Goal: Task Accomplishment & Management: Complete application form

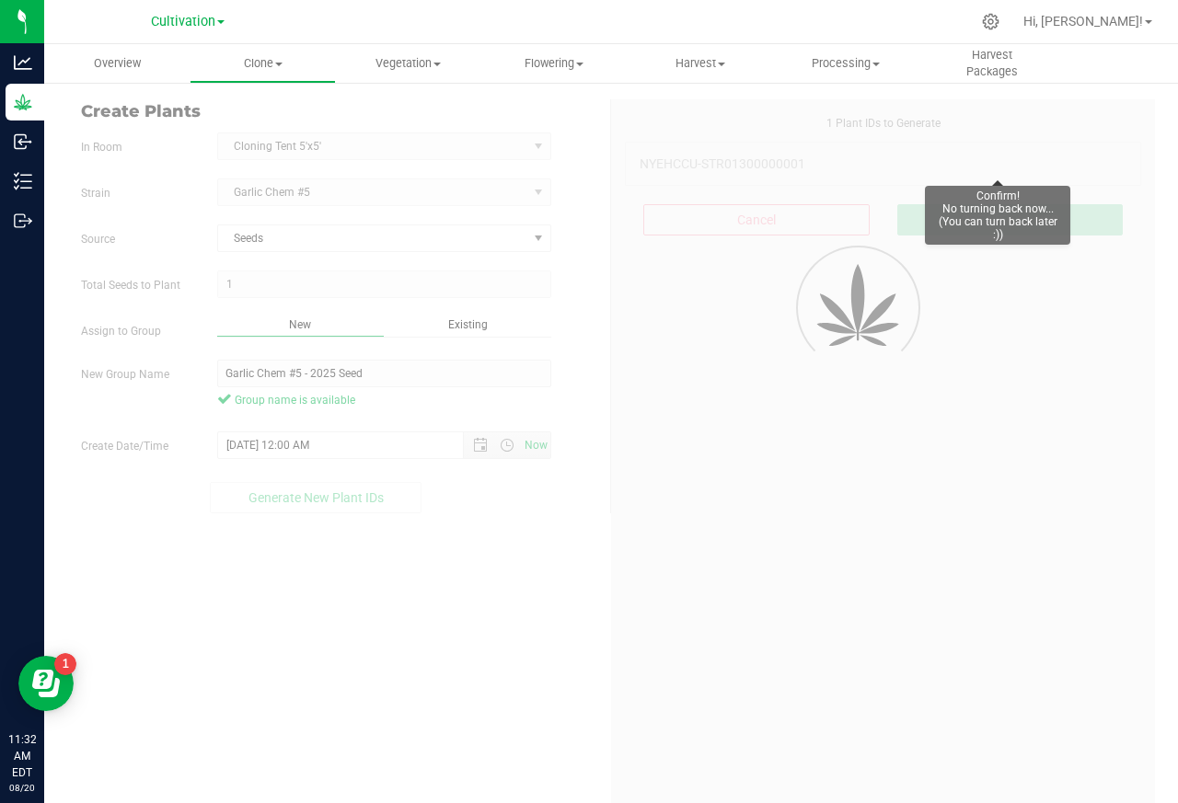
scroll to position [55, 0]
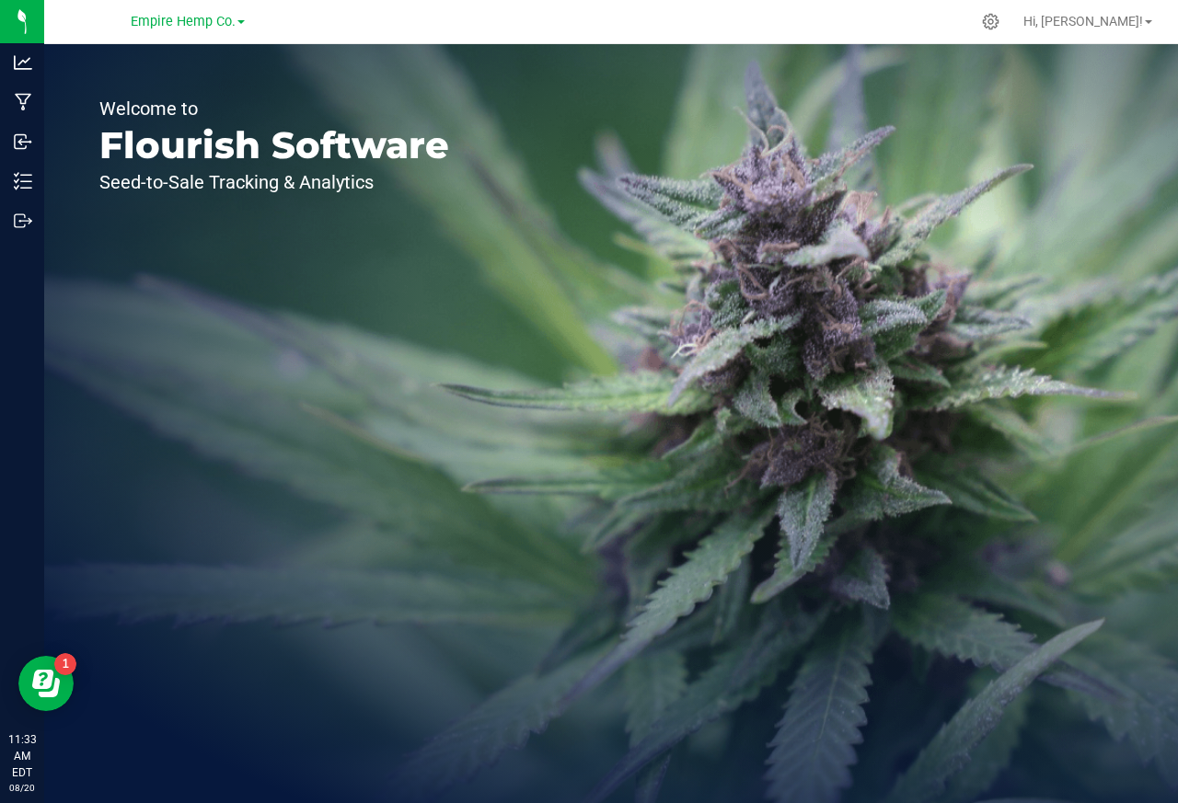
click at [861, 268] on div "Welcome to Flourish Software Seed-to-Sale Tracking & Analytics" at bounding box center [611, 423] width 1134 height 759
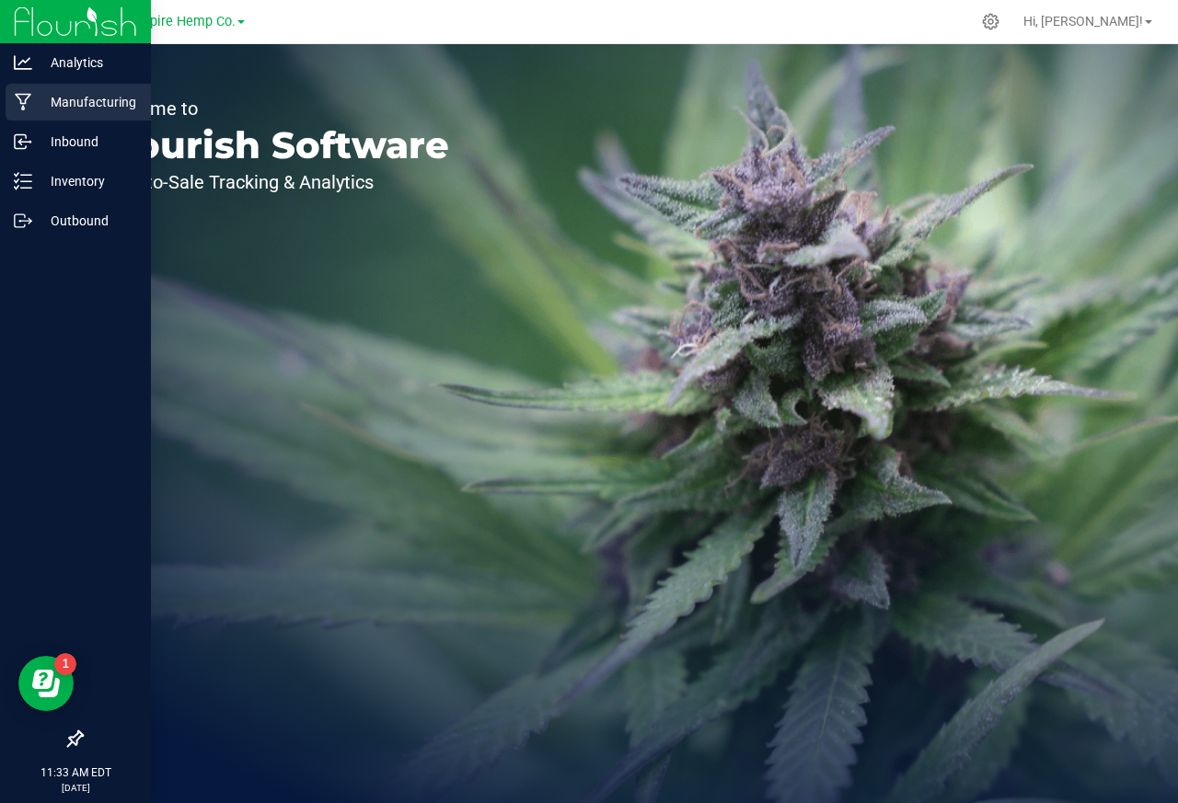
click at [19, 106] on icon at bounding box center [23, 102] width 17 height 18
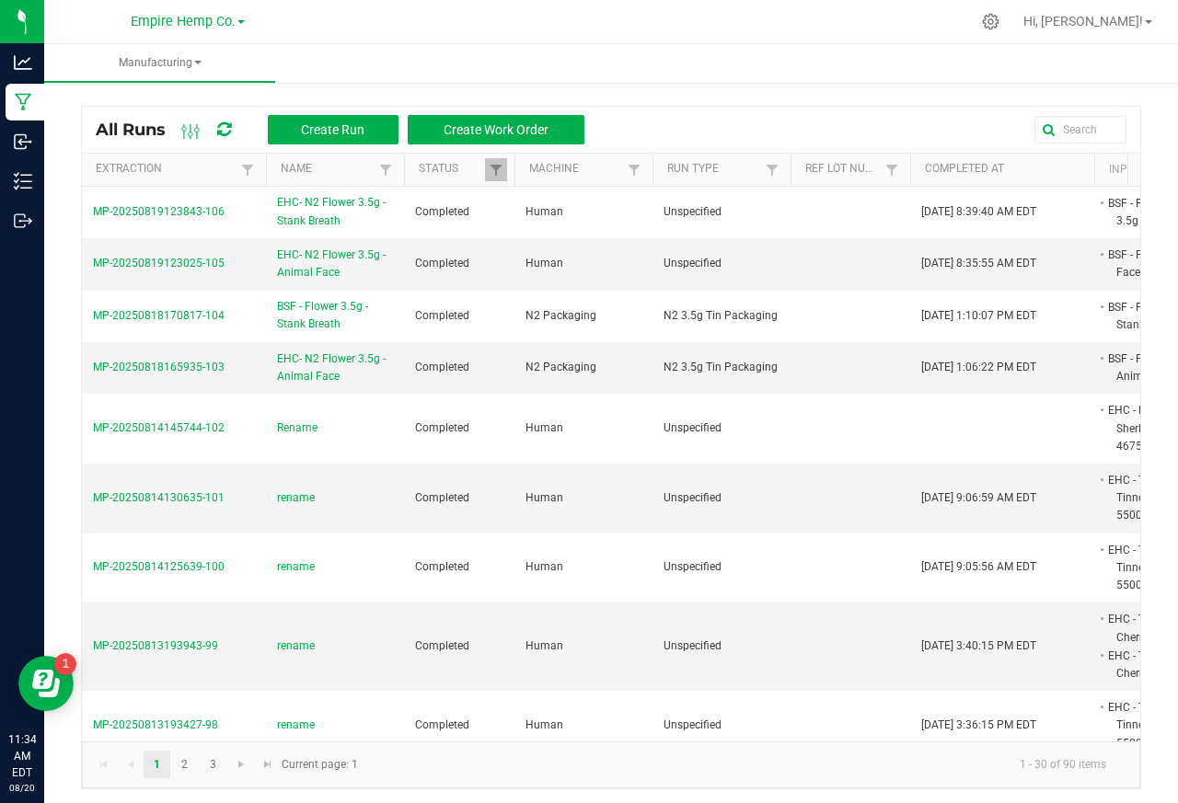
click at [237, 26] on link "Empire Hemp Co." at bounding box center [188, 20] width 114 height 17
click at [99, 64] on link "Cultivation" at bounding box center [187, 64] width 269 height 25
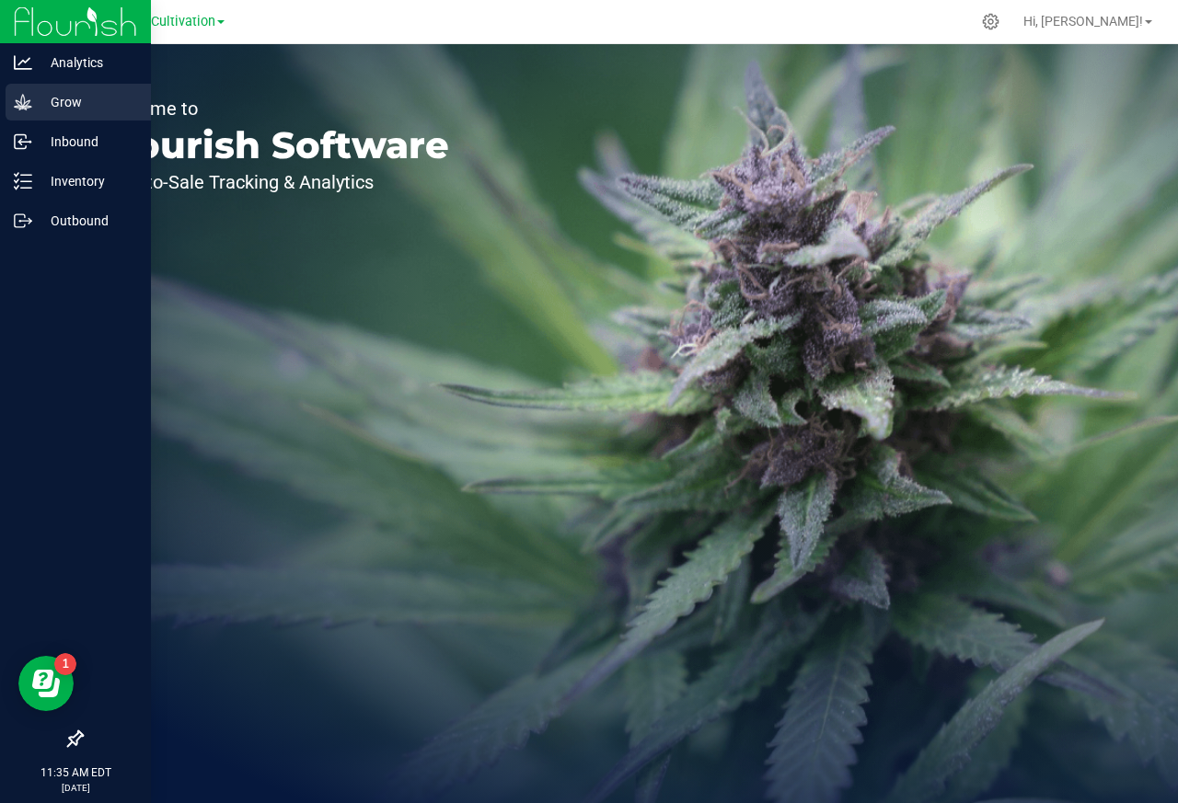
click at [16, 105] on icon at bounding box center [23, 102] width 18 height 18
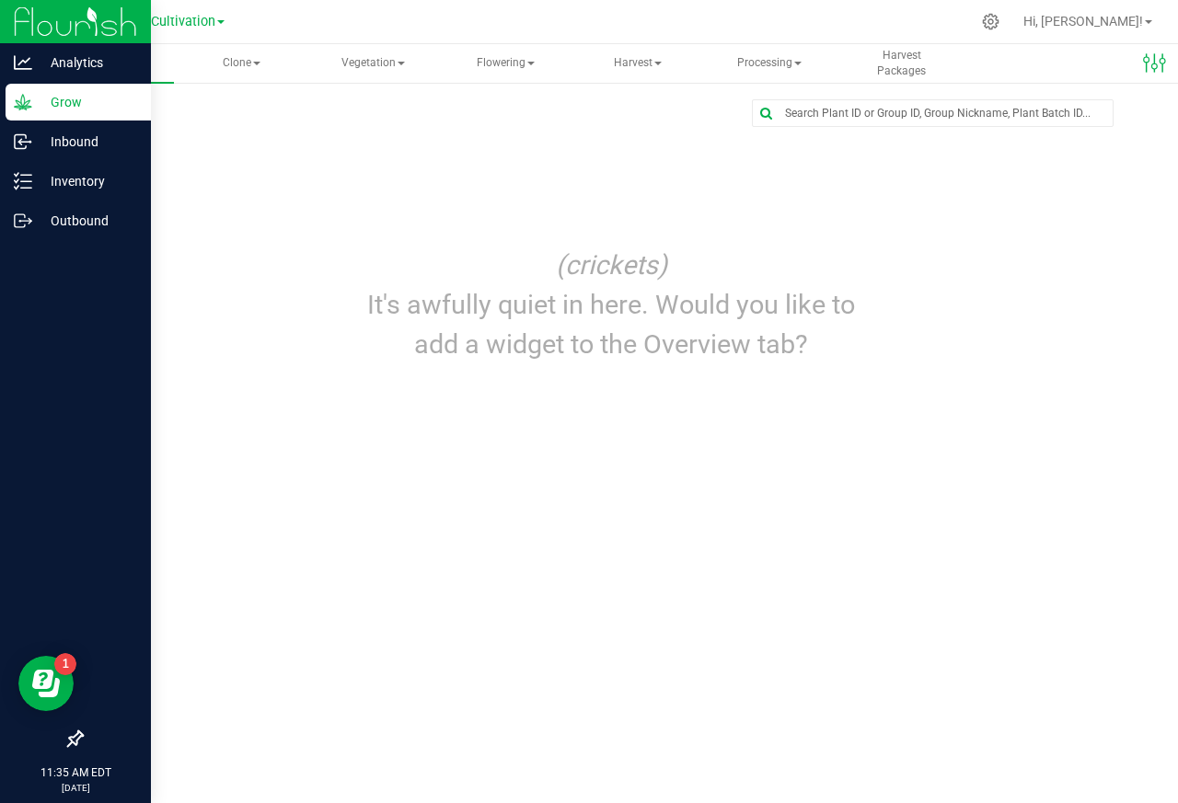
click at [60, 102] on p "Grow" at bounding box center [87, 102] width 110 height 22
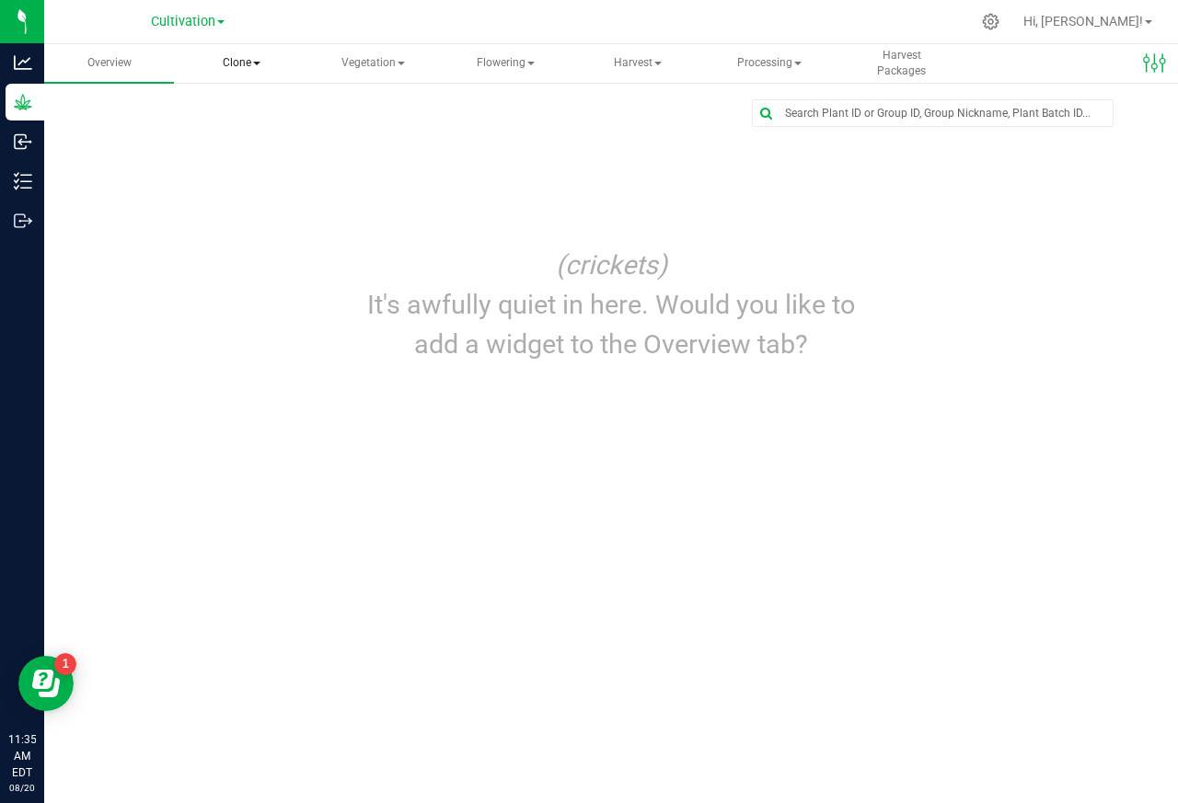
click at [236, 64] on span "Clone" at bounding box center [241, 63] width 128 height 37
click at [251, 110] on span "Create plants" at bounding box center [266, 110] width 130 height 16
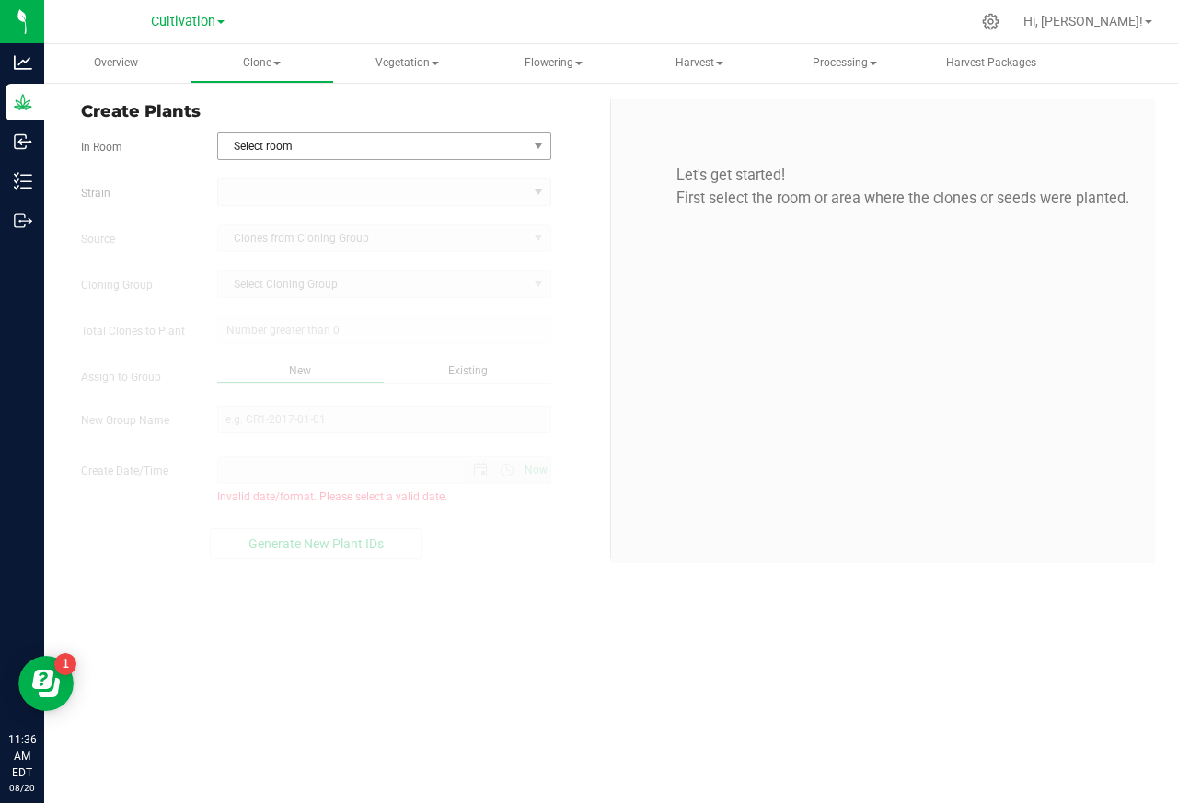
click at [263, 146] on span "Select room" at bounding box center [372, 146] width 309 height 26
click at [269, 178] on li "Clone/Veg Tent 10'x10'" at bounding box center [383, 178] width 332 height 28
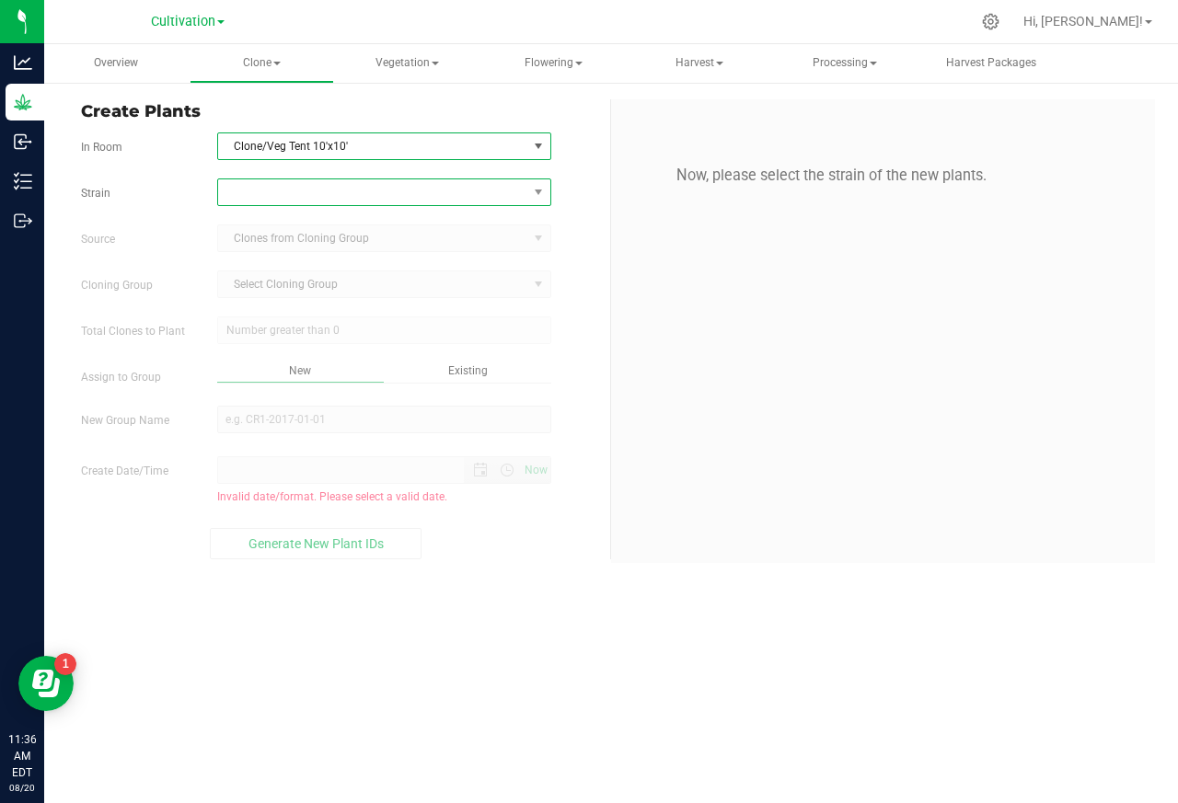
click at [239, 194] on span at bounding box center [372, 192] width 309 height 26
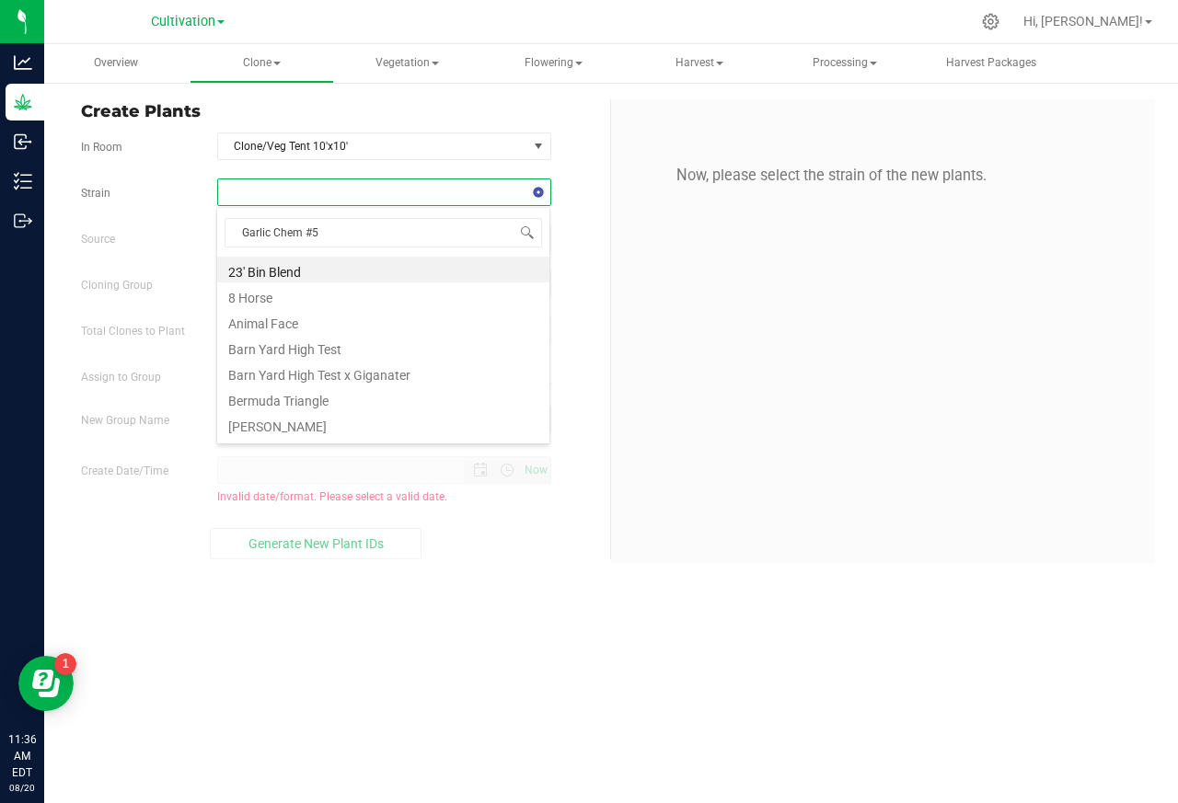
scroll to position [29, 333]
click at [265, 271] on li "Garlic Chem #5" at bounding box center [383, 270] width 332 height 26
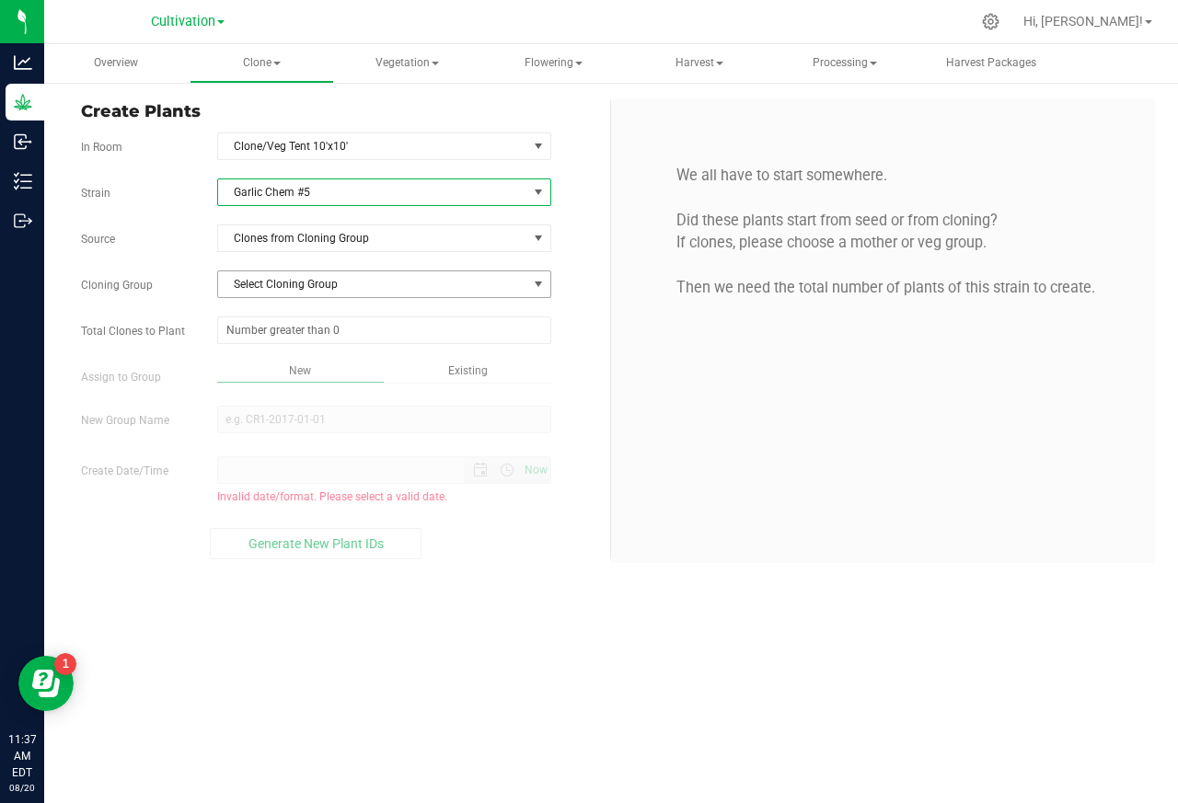
click at [300, 286] on span "Select Cloning Group" at bounding box center [372, 284] width 309 height 26
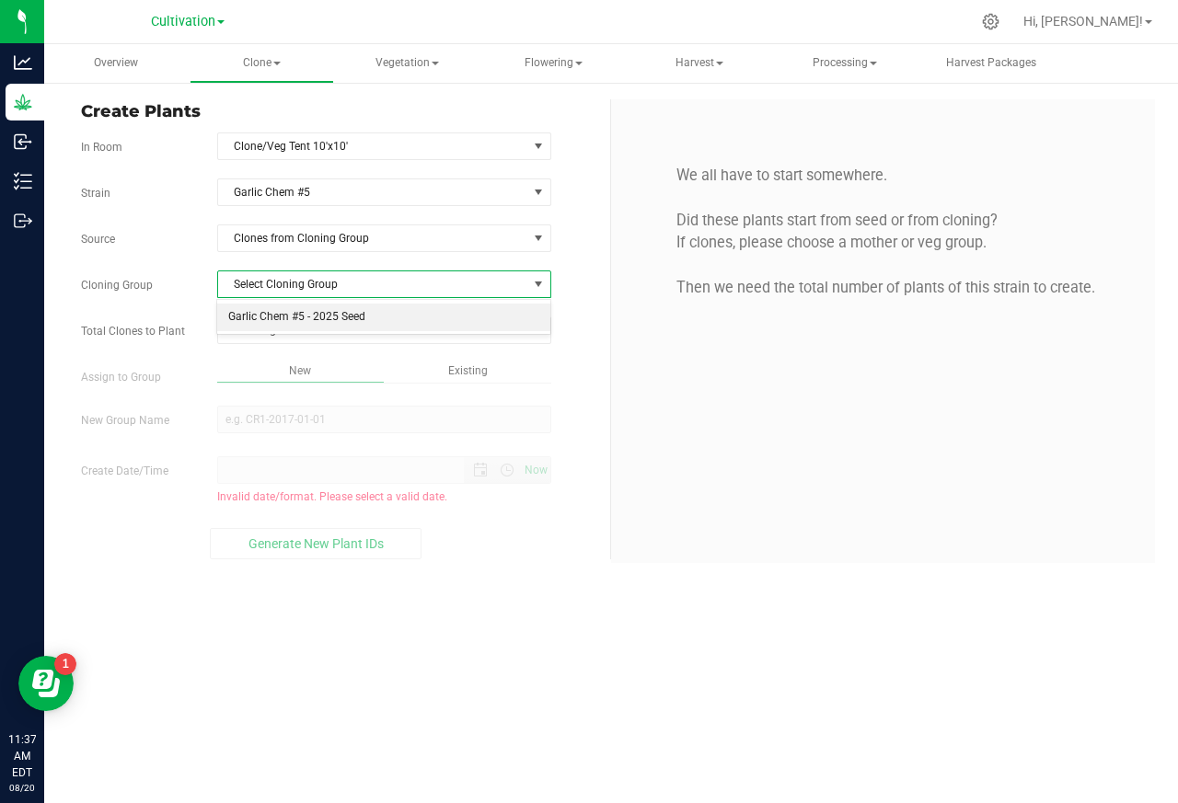
click at [253, 318] on li "Garlic Chem #5 - 2025 Seed" at bounding box center [383, 318] width 332 height 28
click at [255, 330] on input "text" at bounding box center [384, 330] width 332 height 26
paste input "5"
type input "5"
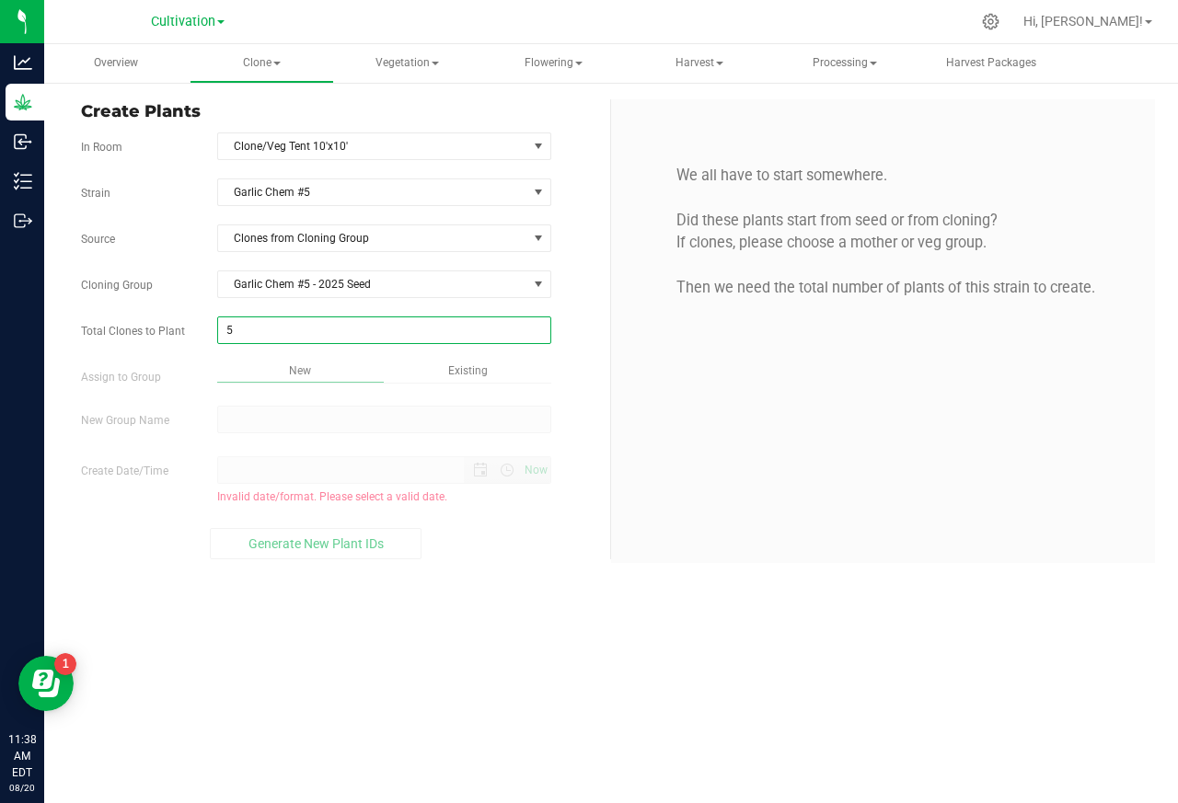
click at [254, 421] on div "Overview Clone Create plants Cloning groups Cloning plants Apply to plants Vege…" at bounding box center [611, 423] width 1134 height 759
type input "5"
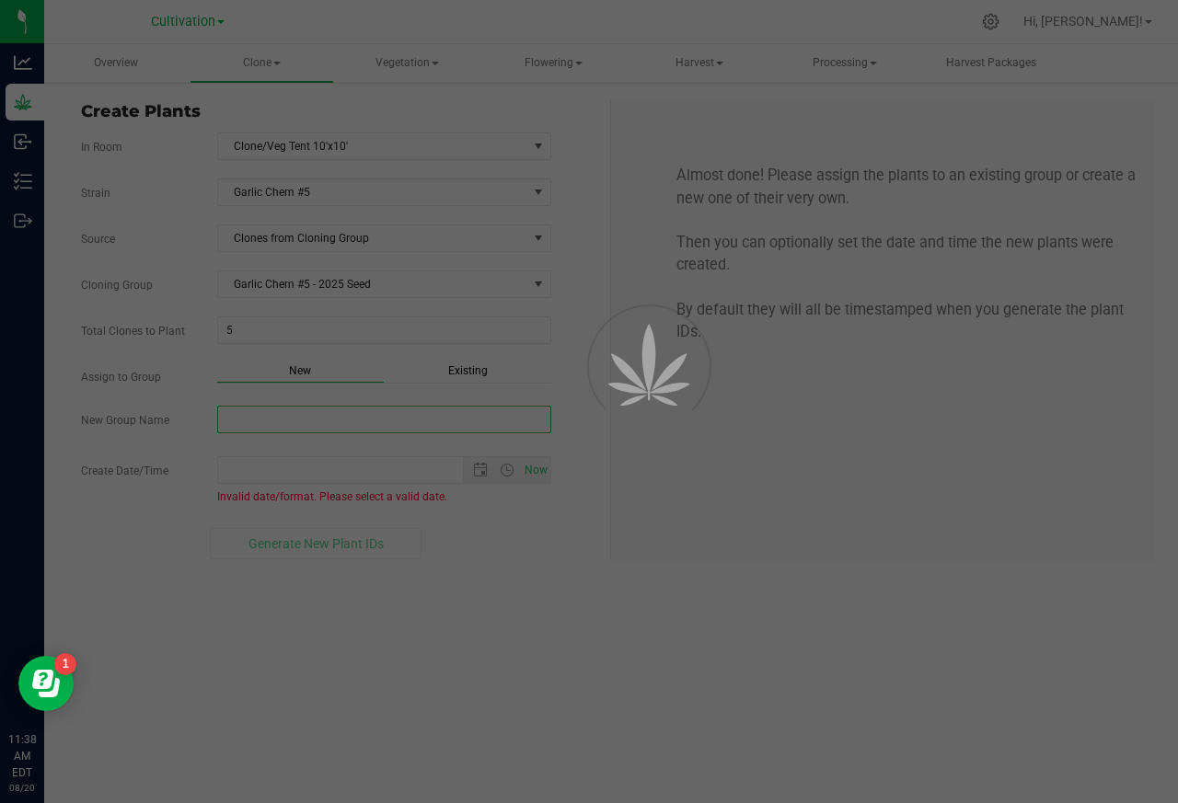
paste input "Garlic Chem #5 - 2025 Mothers"
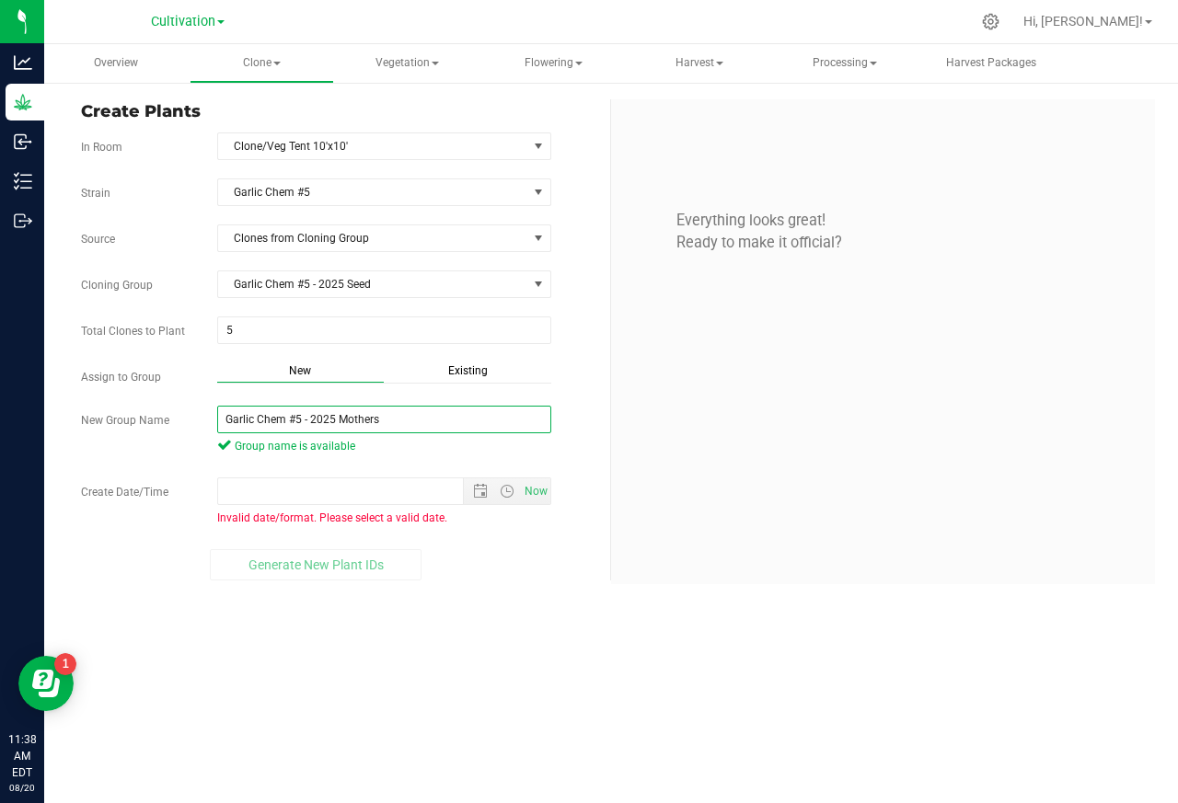
type input "Garlic Chem #5 - 2025 Mothers"
click at [478, 470] on div "Strain Garlic Chem #5 Source Clones from Cloning Group Cloning Group Garlic Che…" at bounding box center [338, 379] width 515 height 402
click at [473, 496] on span "Open the date view" at bounding box center [480, 491] width 15 height 15
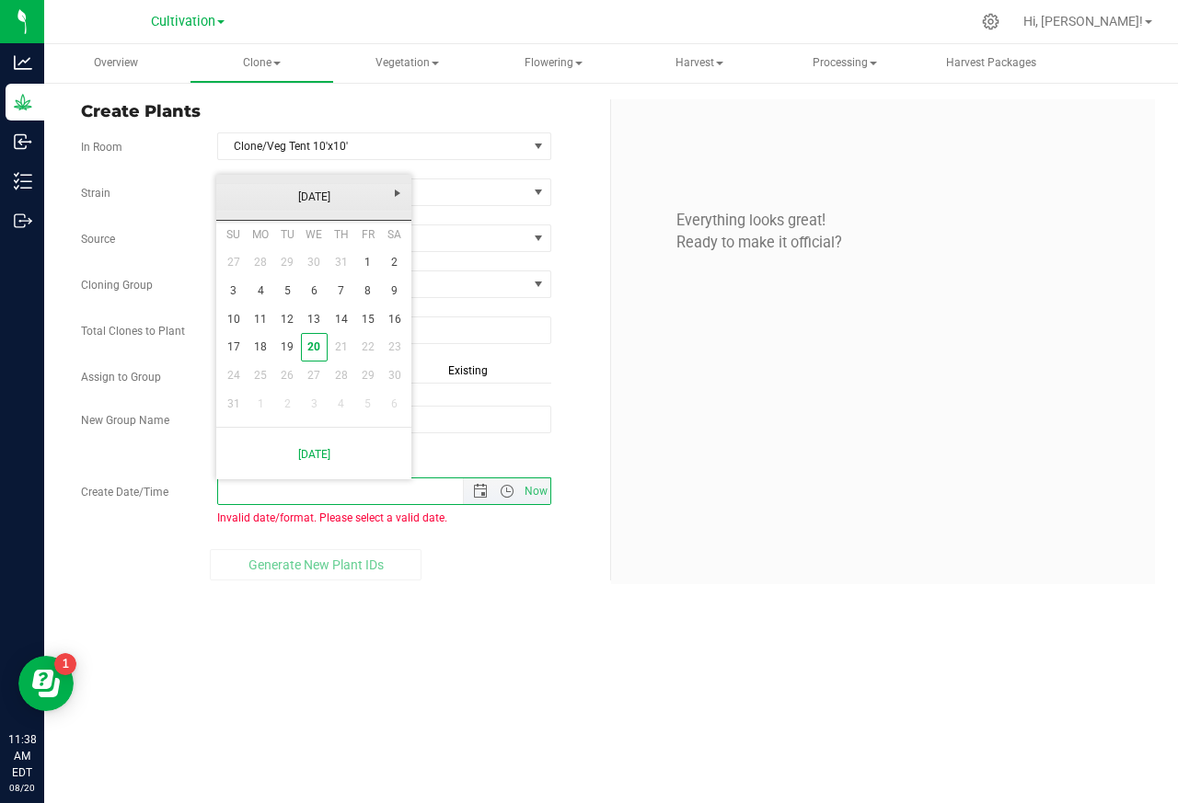
click at [285, 196] on link "[DATE]" at bounding box center [314, 197] width 198 height 29
click at [336, 247] on link "Mar" at bounding box center [337, 247] width 47 height 47
click at [368, 349] on link "21" at bounding box center [367, 347] width 27 height 29
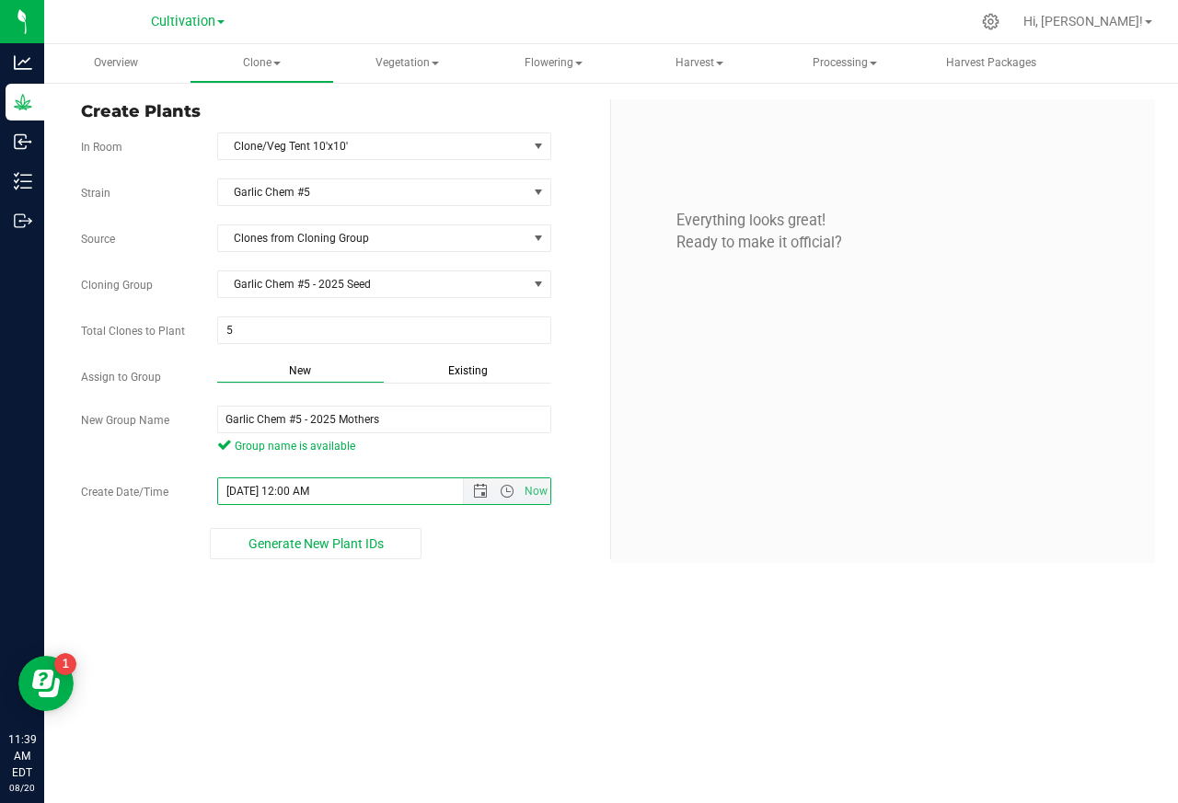
click at [285, 496] on input "[DATE] 12:00 AM" at bounding box center [356, 491] width 277 height 26
paste input "15"
type input "[DATE] 12:00 AM"
